Goal: Task Accomplishment & Management: Complete application form

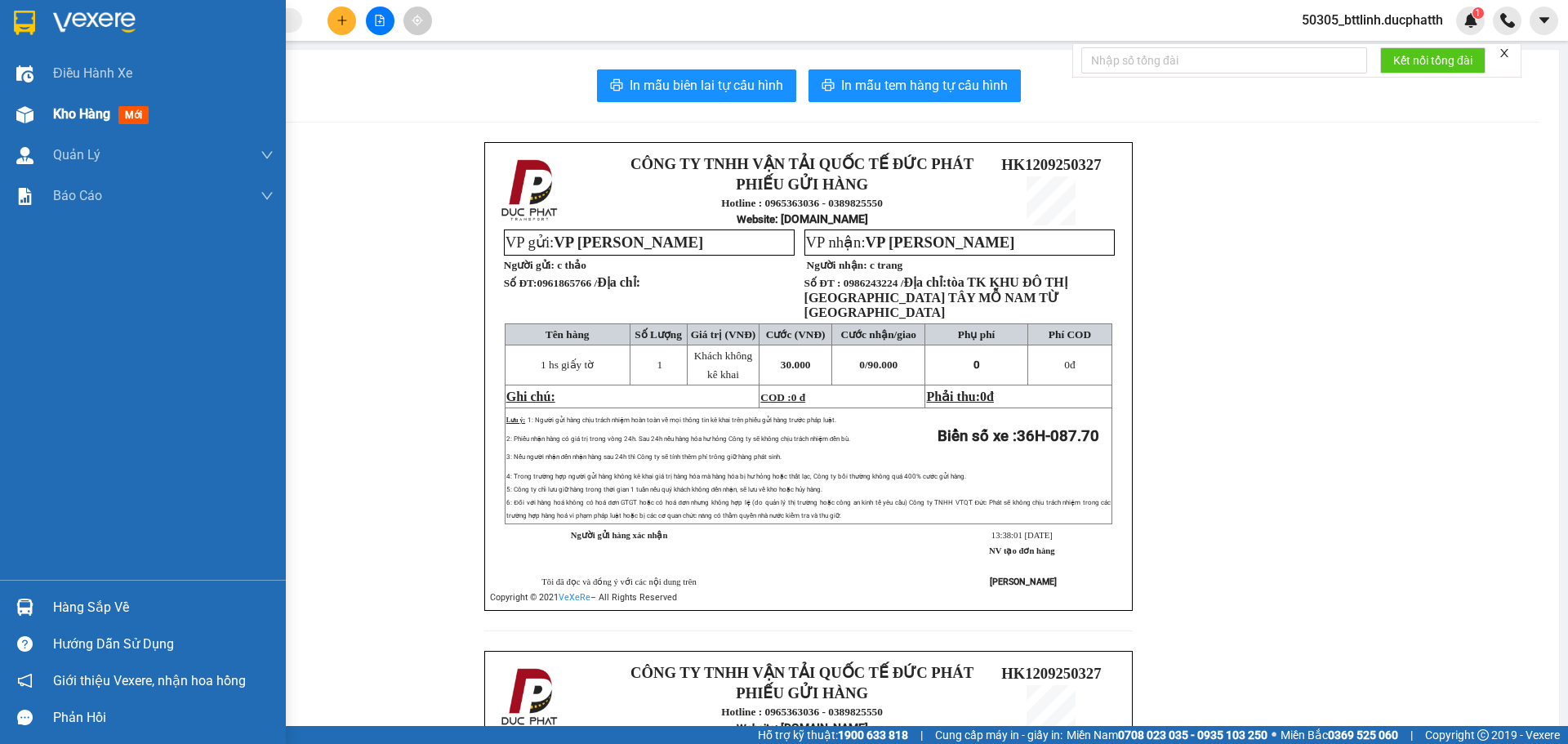
click at [74, 111] on span "Kho hàng" at bounding box center [82, 113] width 57 height 16
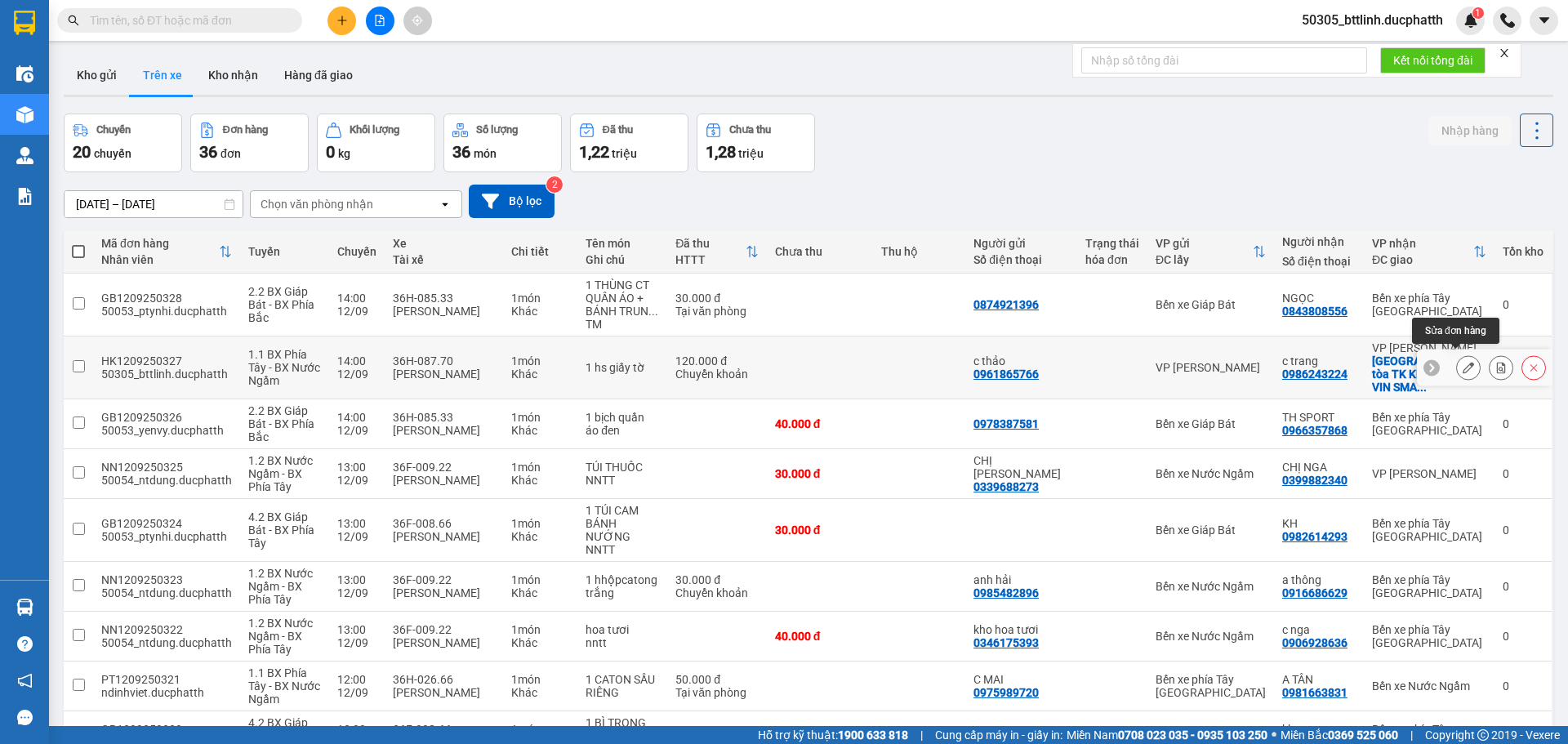
click at [1463, 362] on icon at bounding box center [1469, 367] width 11 height 11
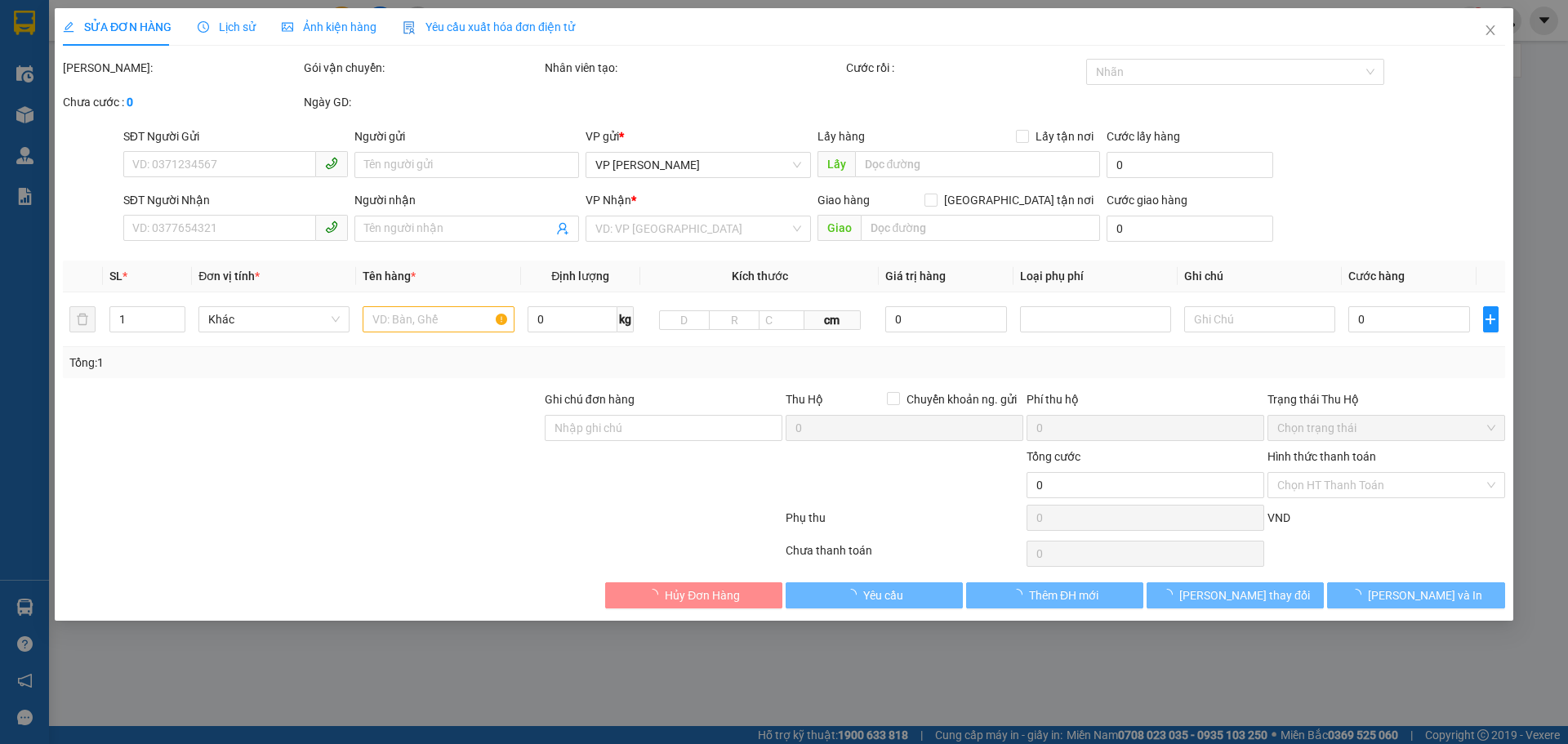
type input "0961865766"
type input "c thảo"
type input "0986243224"
type input "c trang"
checkbox input "true"
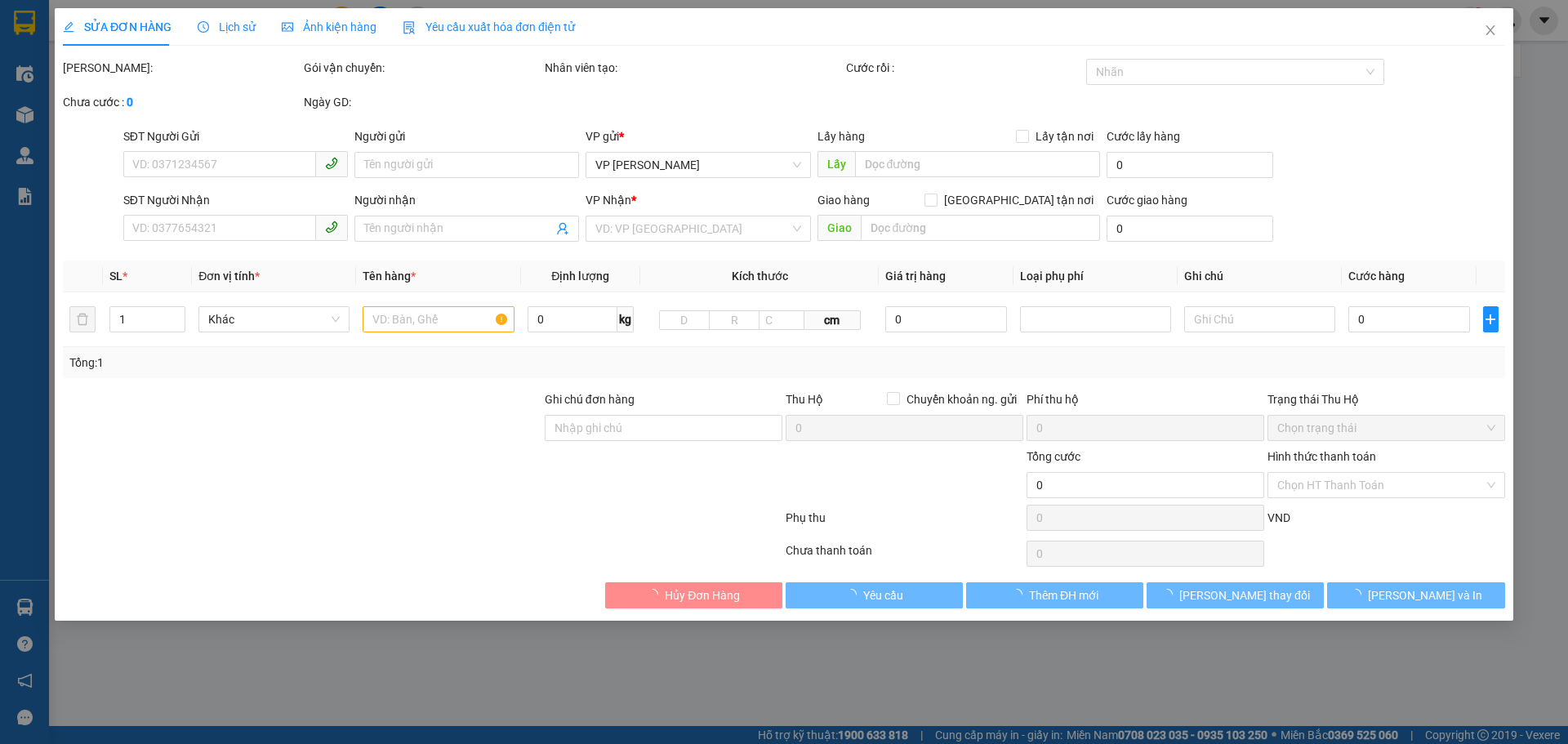
type input "tòa TK KHU ĐÔ THỊ [GEOGRAPHIC_DATA] TÂY MỖ NAM TỪ [GEOGRAPHIC_DATA]"
type input "120.000"
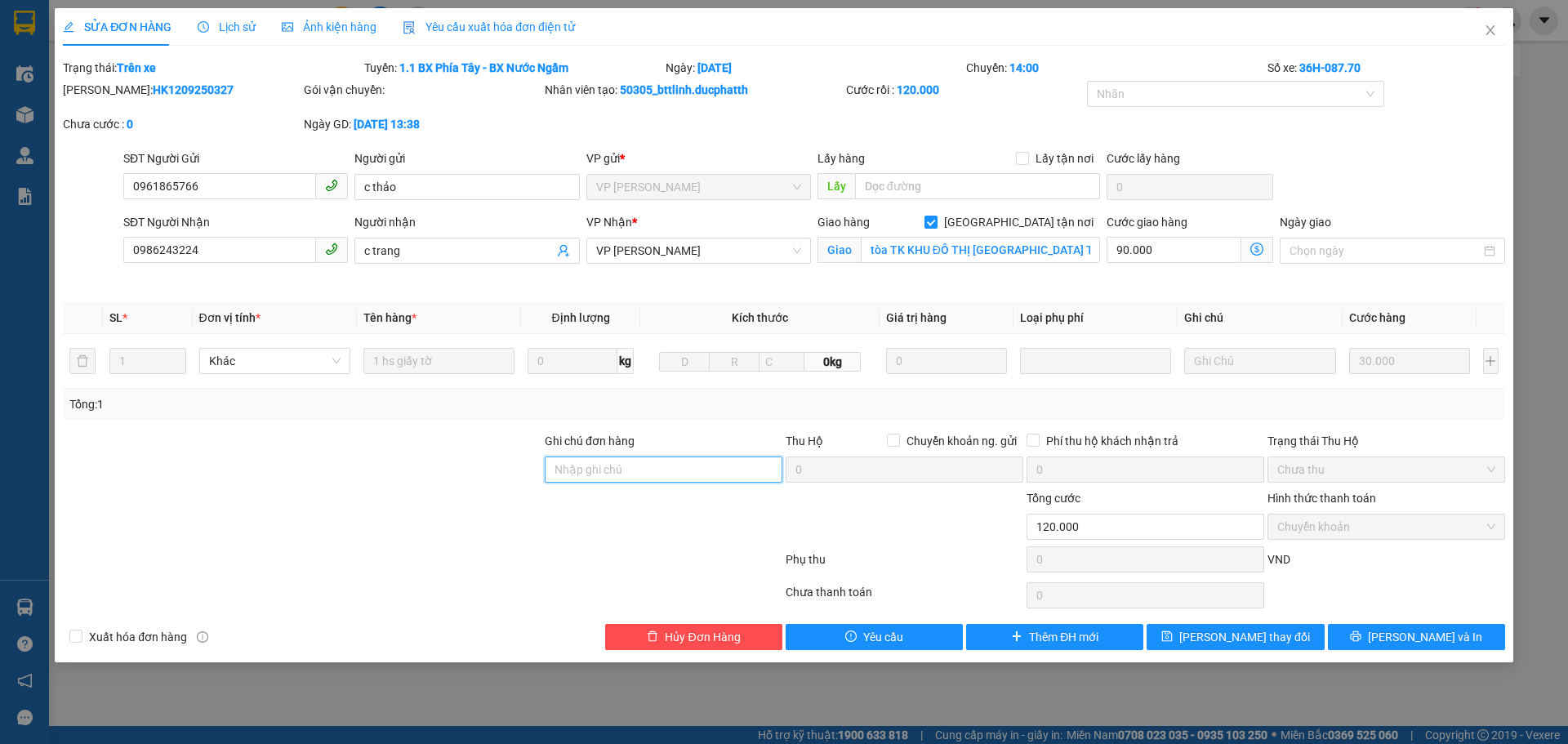
click at [589, 474] on input "Ghi chú đơn hàng" at bounding box center [664, 470] width 238 height 26
type input "ck 13h40 [DATE] do thi luong thao-vtb cty"
click at [1405, 642] on span "[PERSON_NAME] và In" at bounding box center [1425, 637] width 114 height 18
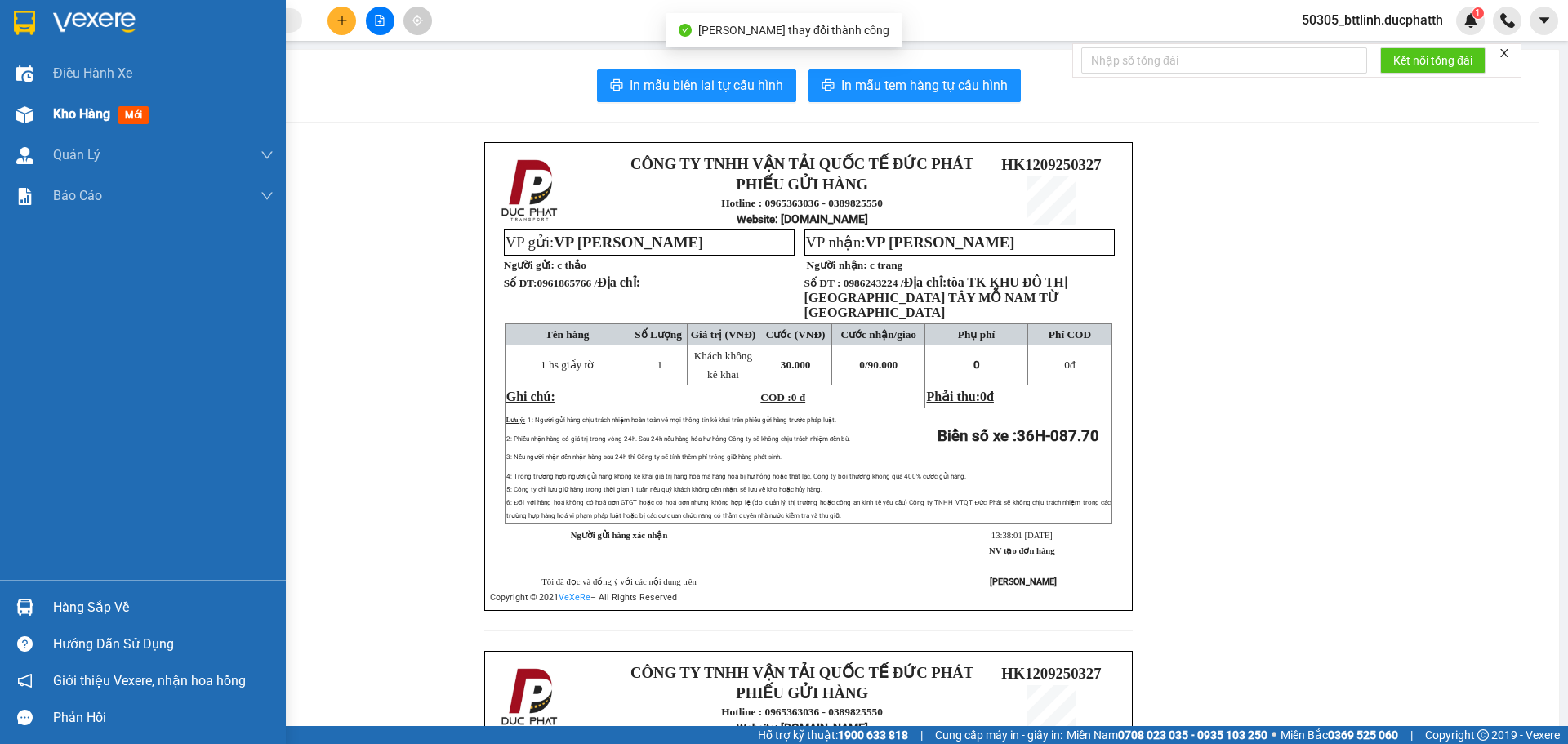
click at [32, 113] on img at bounding box center [25, 114] width 17 height 17
